Goal: Task Accomplishment & Management: Manage account settings

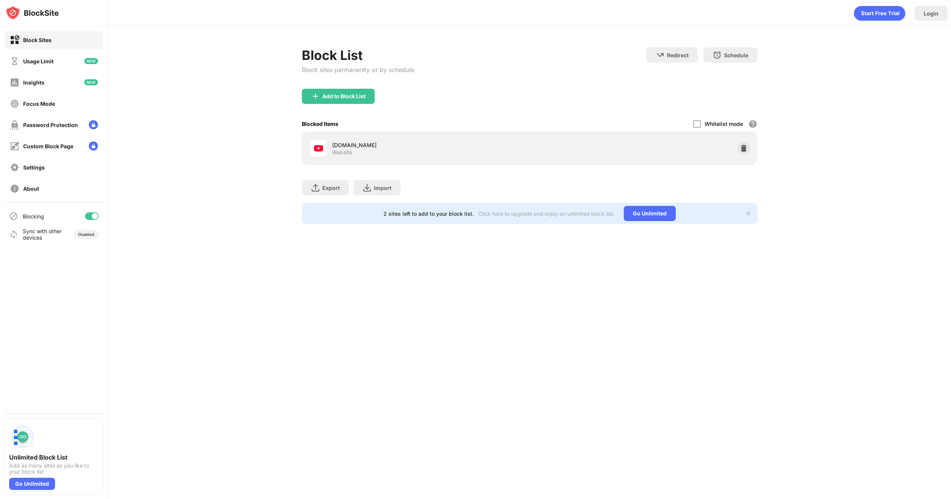
click at [752, 148] on div "youtube.com Website" at bounding box center [529, 148] width 455 height 33
click at [747, 150] on div at bounding box center [743, 148] width 12 height 12
